Goal: Information Seeking & Learning: Learn about a topic

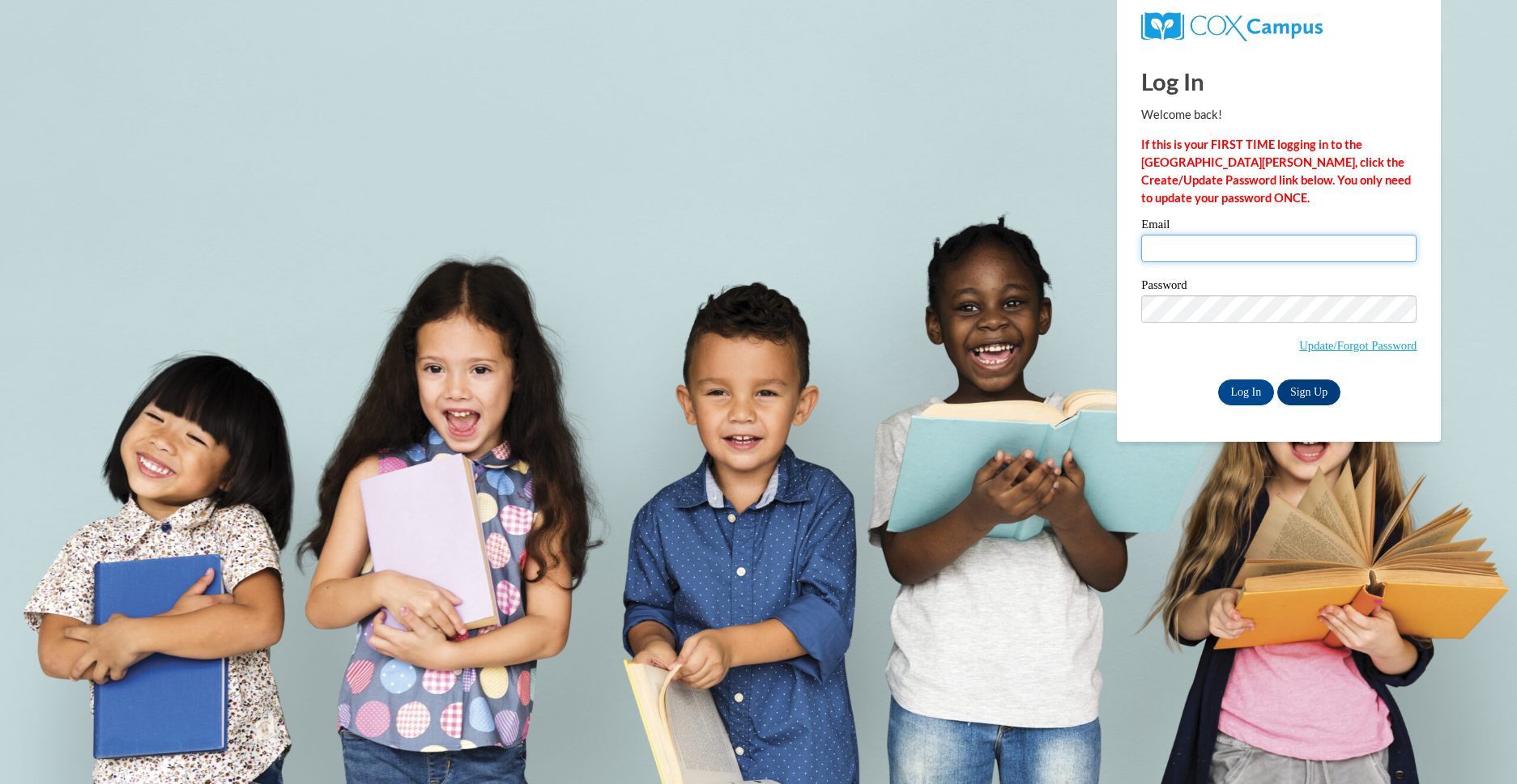
click at [1244, 243] on input "Email" at bounding box center [1278, 248] width 275 height 27
type input "bjarvis@greatriverhealth.org"
drag, startPoint x: 1001, startPoint y: 322, endPoint x: 1033, endPoint y: 331, distance: 33.2
click at [1001, 322] on body "Log In Welcome back! If this is your FIRST TIME logging in to the NEW Cox Campu…" at bounding box center [758, 392] width 1517 height 784
click at [1220, 392] on input "Log In" at bounding box center [1246, 393] width 57 height 26
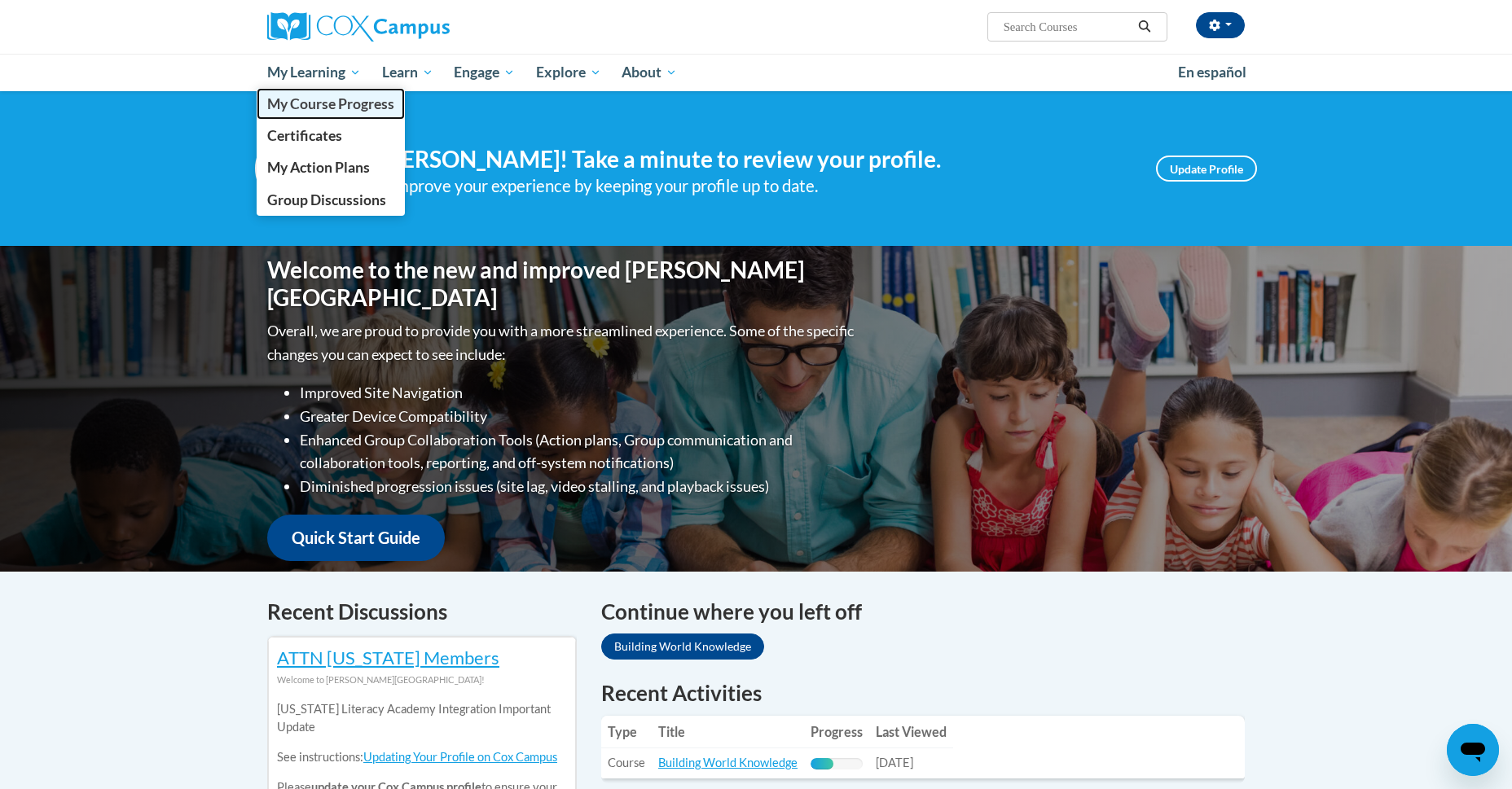
click at [314, 114] on link "My Course Progress" at bounding box center [330, 104] width 148 height 32
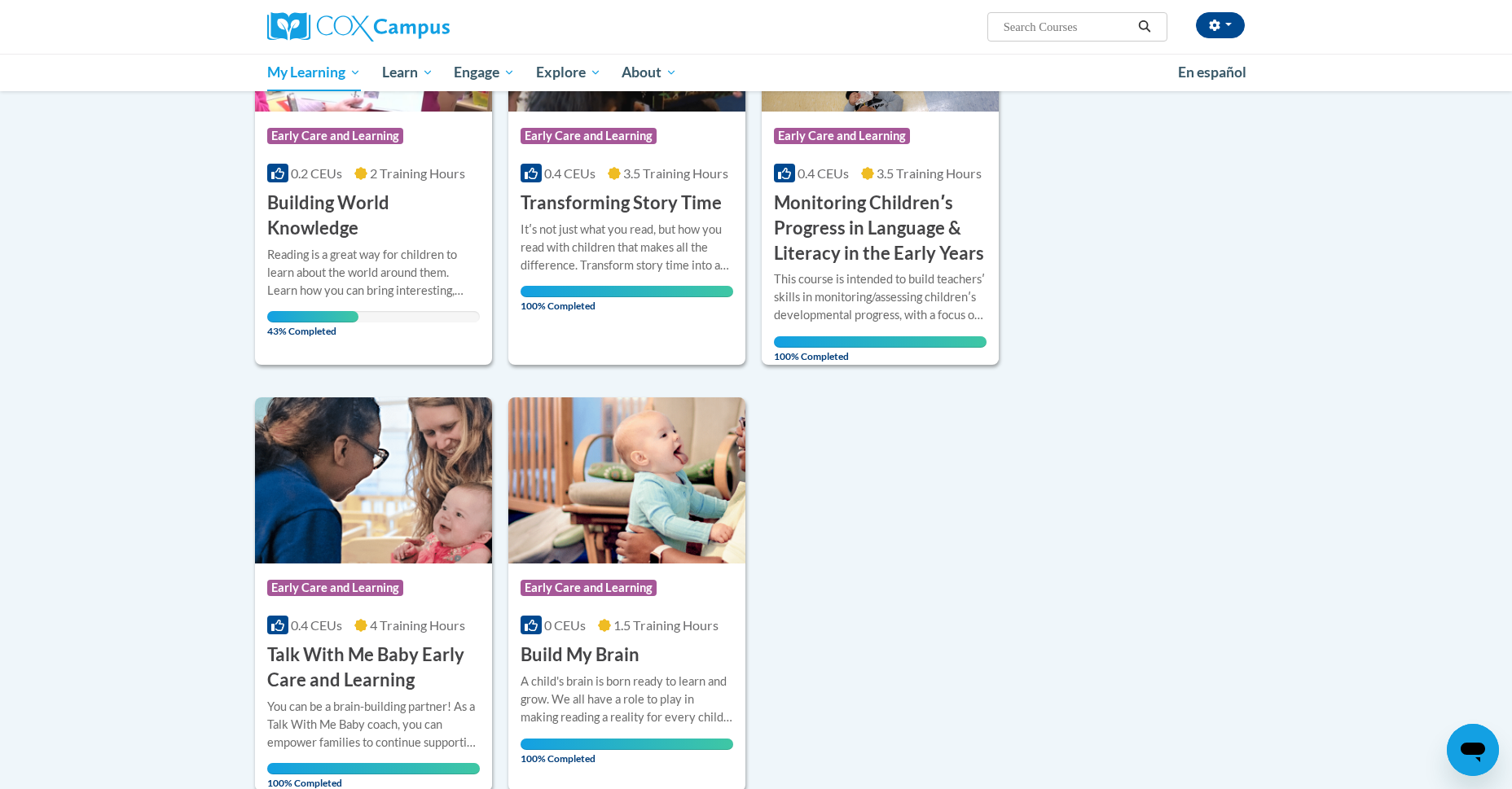
scroll to position [236, 0]
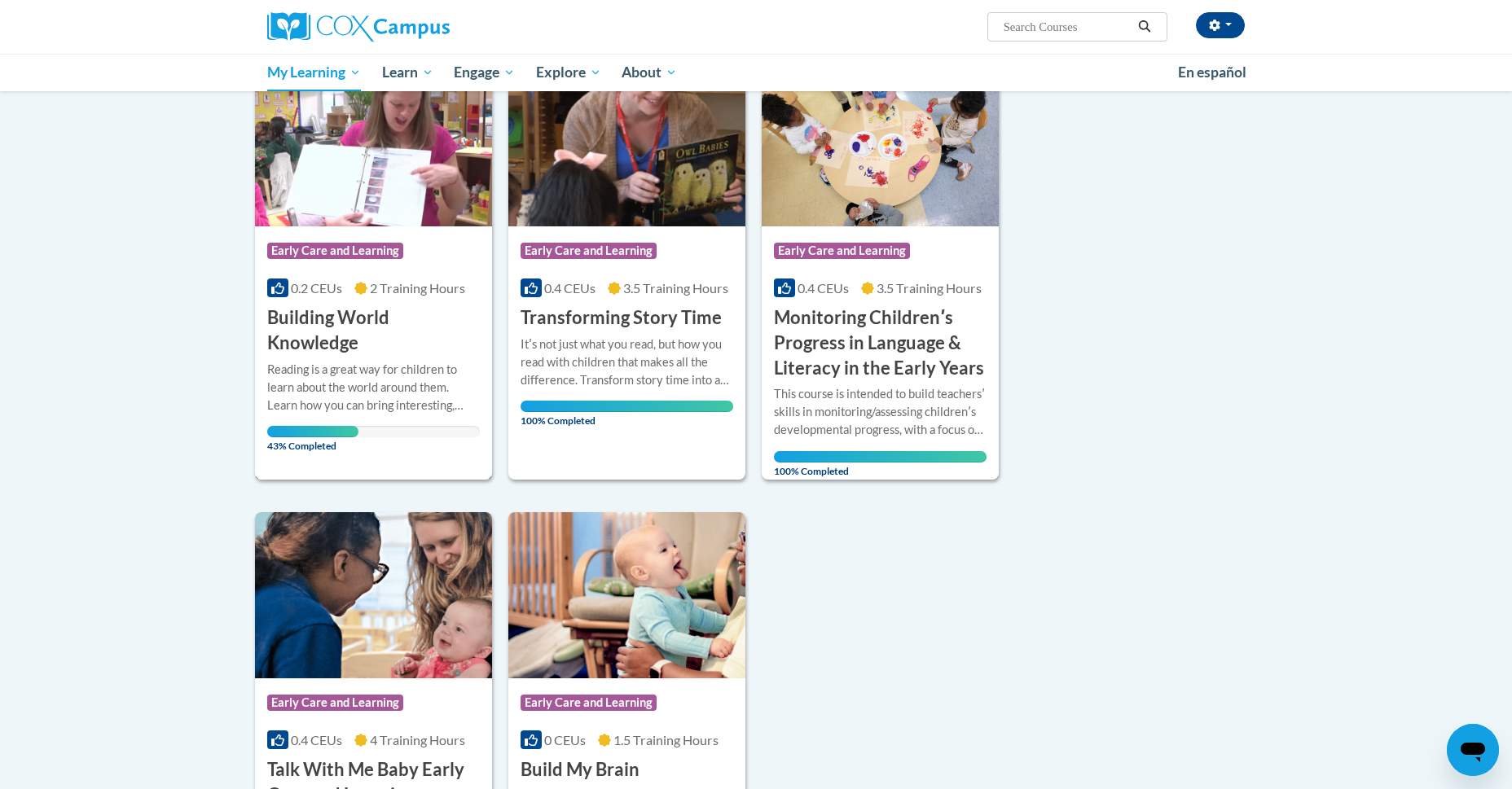
click at [336, 317] on h3 "Building World Knowledge" at bounding box center [374, 330] width 213 height 51
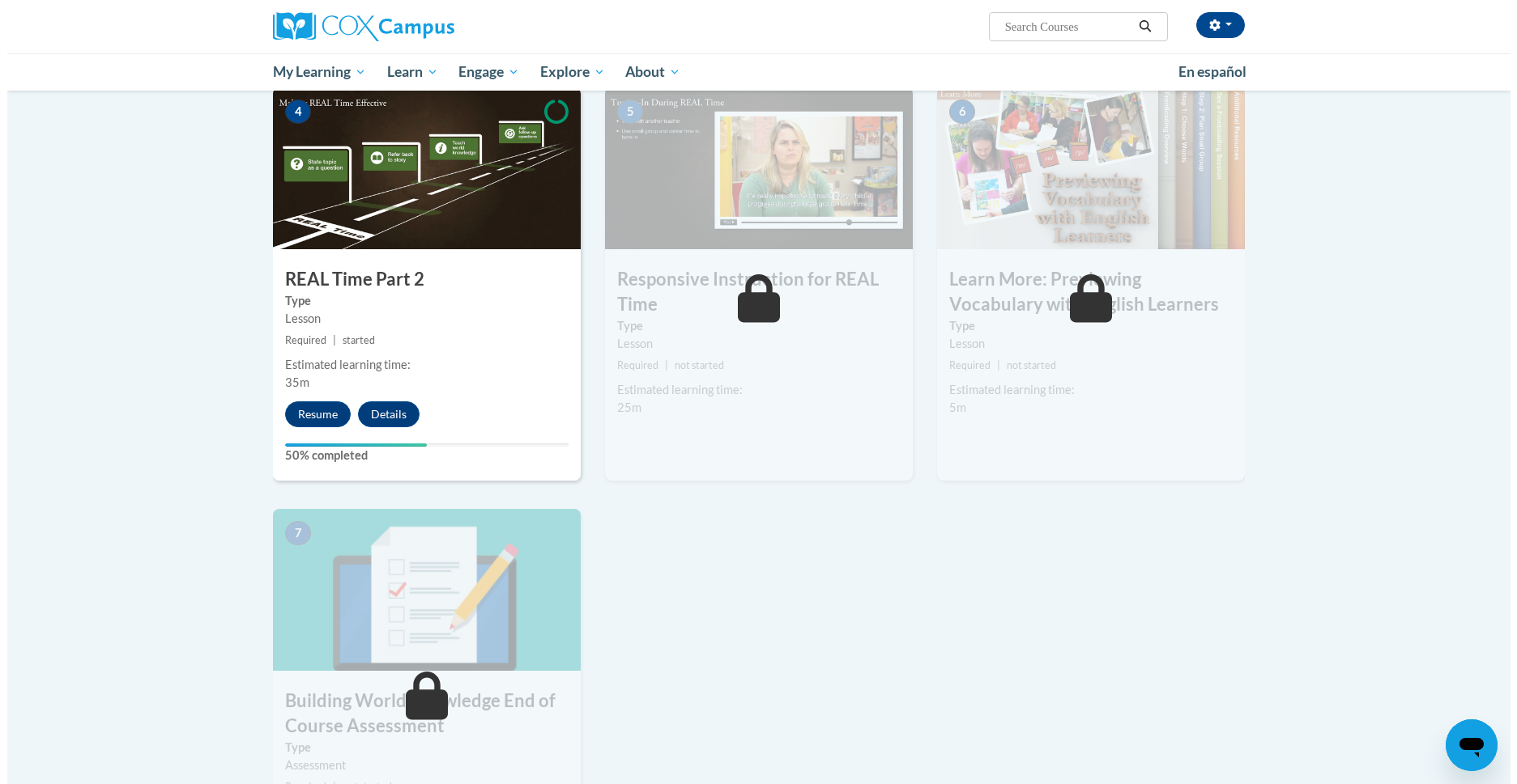
scroll to position [782, 0]
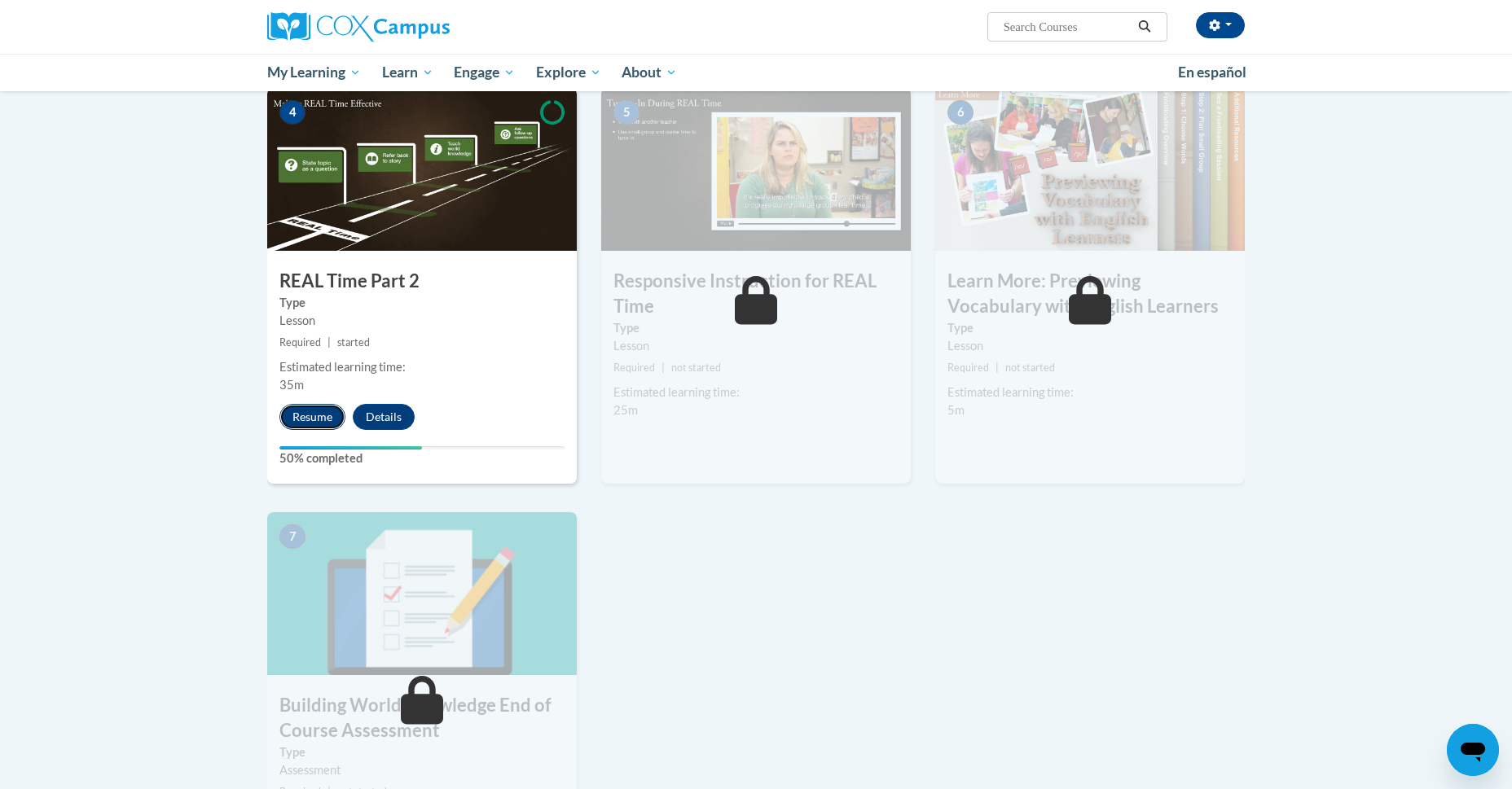
click at [310, 417] on button "Resume" at bounding box center [313, 417] width 66 height 26
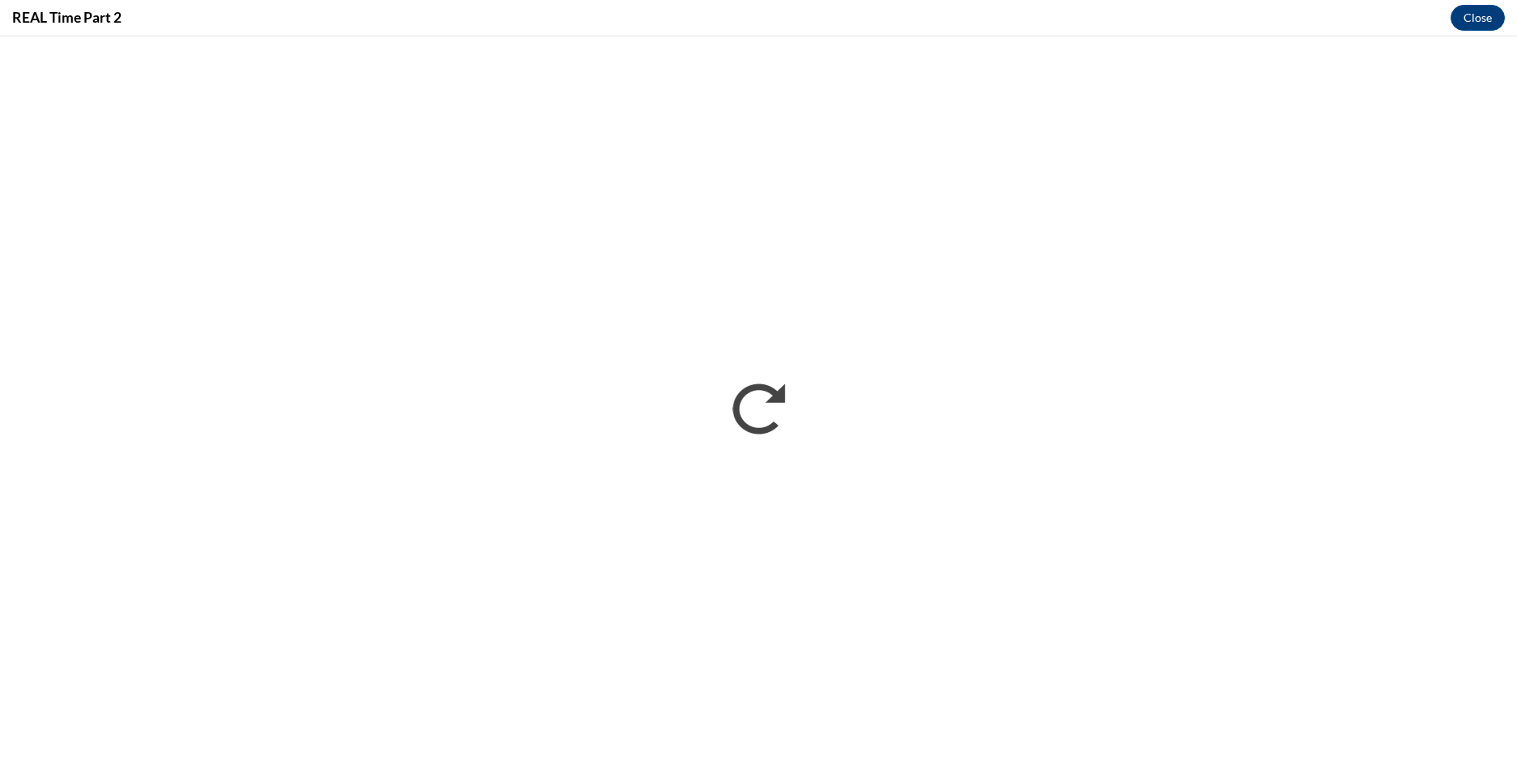
scroll to position [0, 0]
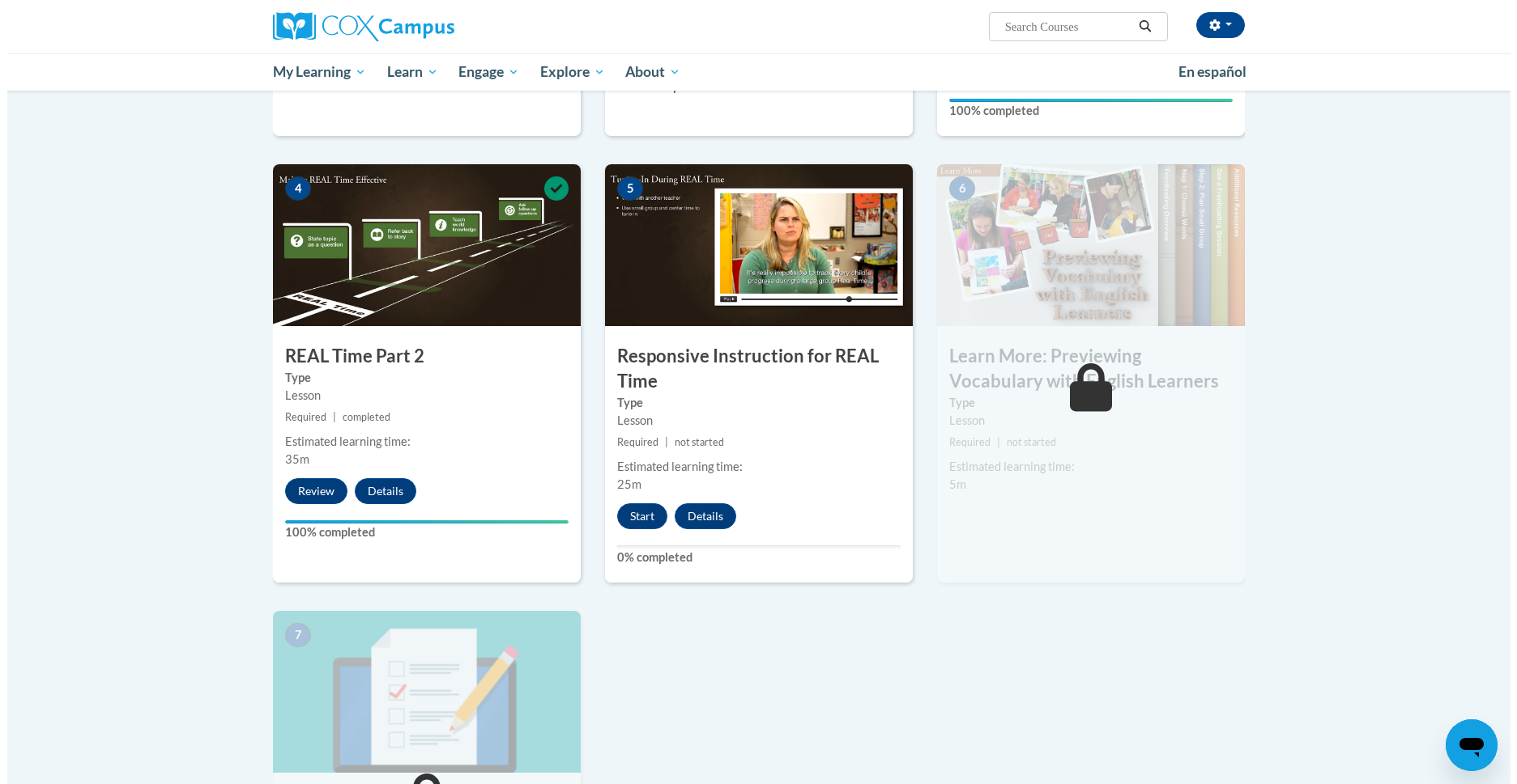
scroll to position [705, 0]
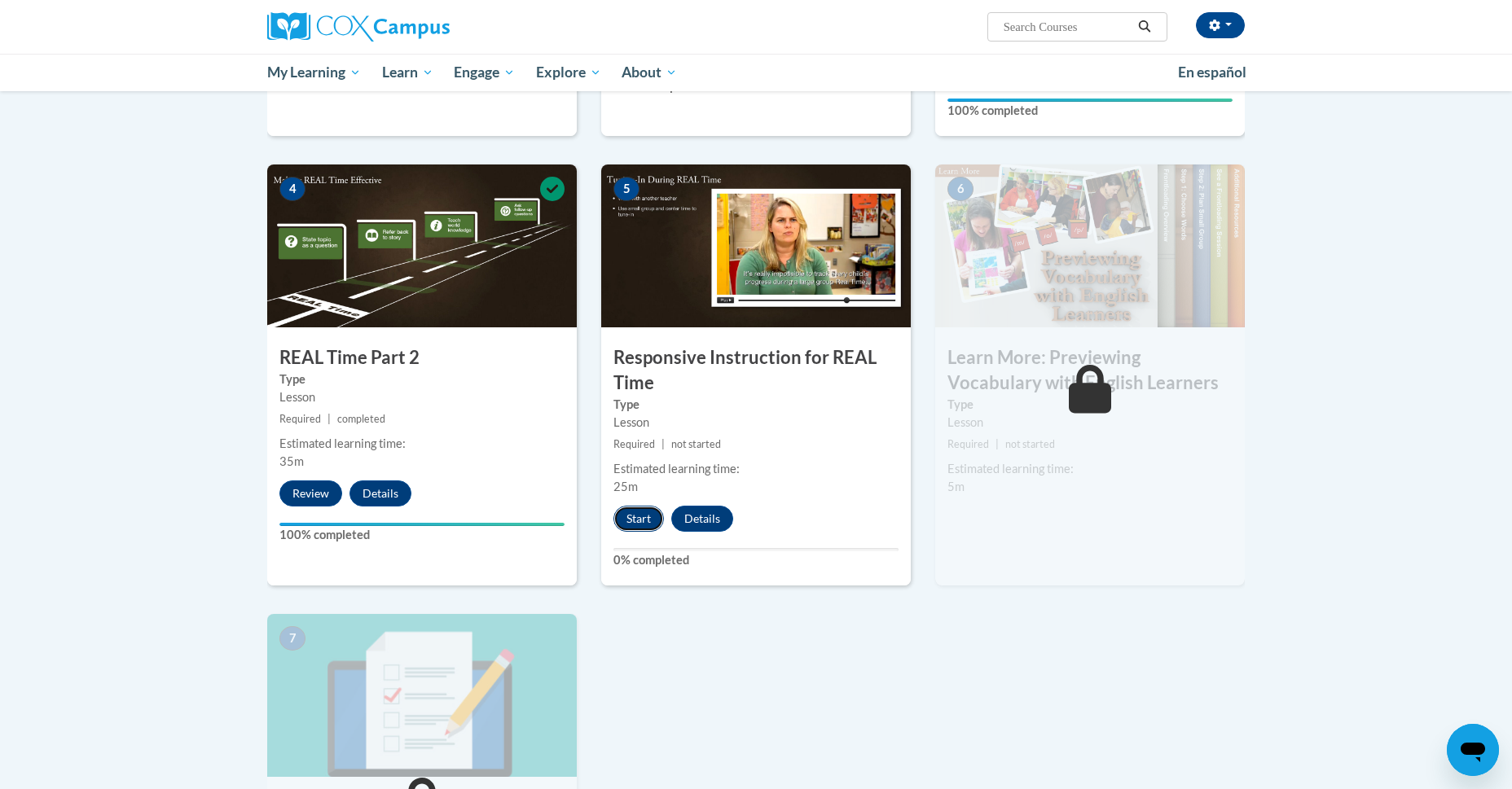
click at [615, 523] on button "Start" at bounding box center [639, 519] width 51 height 26
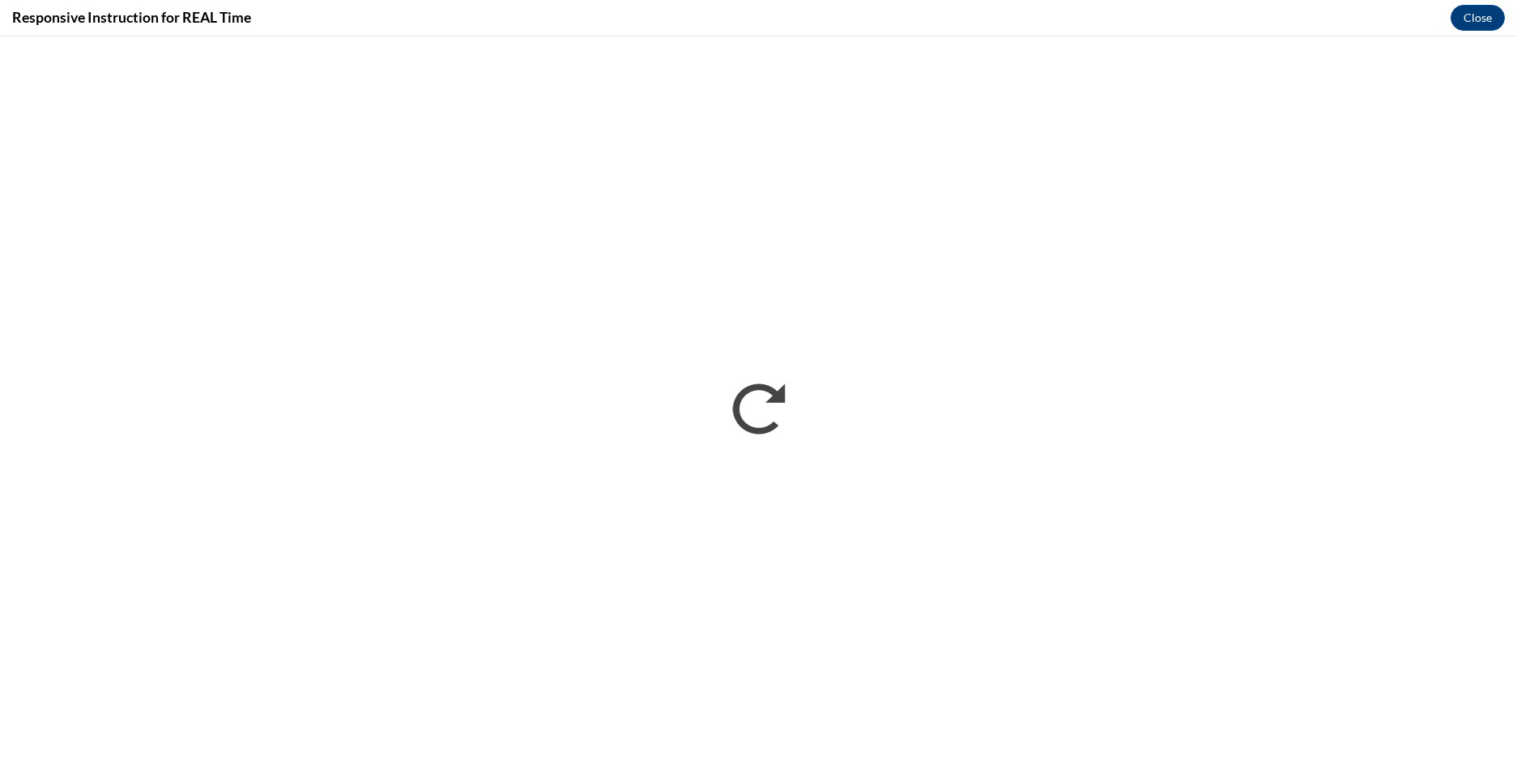
scroll to position [0, 0]
